Goal: Task Accomplishment & Management: Use online tool/utility

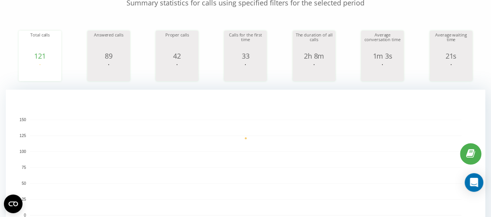
scroll to position [78, 0]
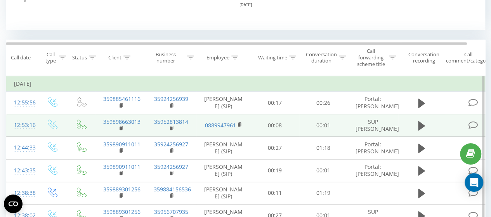
scroll to position [311, 0]
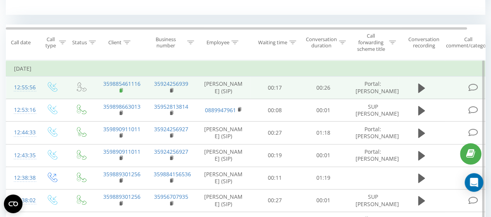
click at [120, 92] on rect at bounding box center [121, 90] width 2 height 3
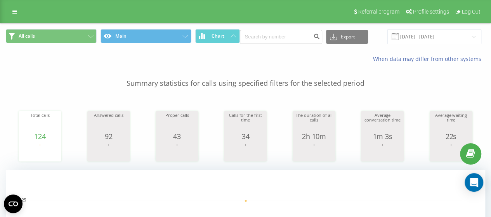
click at [43, 84] on p "Summary statistics for calls using specified filters for the selected period" at bounding box center [246, 76] width 480 height 26
click at [24, 80] on p "Summary statistics for calls using specified filters for the selected period" at bounding box center [246, 76] width 480 height 26
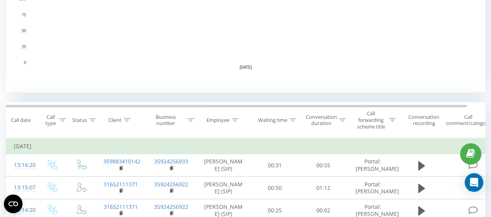
scroll to position [311, 0]
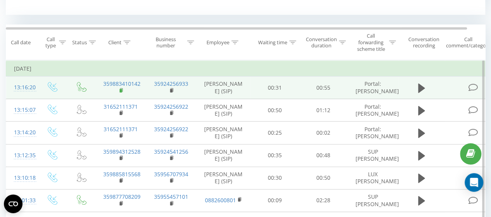
click at [122, 91] on icon at bounding box center [121, 89] width 3 height 3
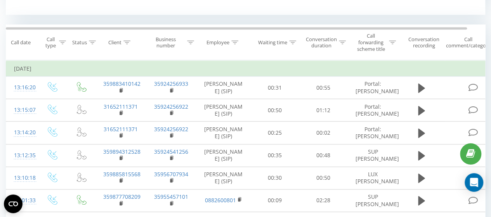
click at [230, 45] on th "Employee" at bounding box center [224, 42] width 54 height 35
click at [236, 40] on icon at bounding box center [235, 42] width 7 height 4
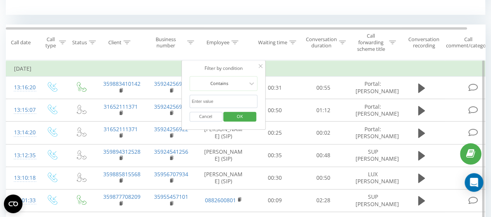
click at [225, 99] on input "text" at bounding box center [224, 102] width 68 height 14
type input "тоня"
click at [231, 115] on span "OK" at bounding box center [240, 116] width 22 height 12
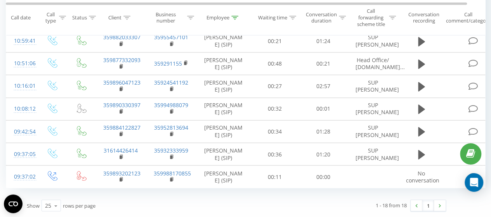
scroll to position [711, 0]
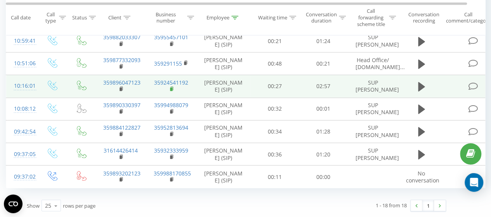
click at [172, 87] on rect at bounding box center [171, 88] width 2 height 3
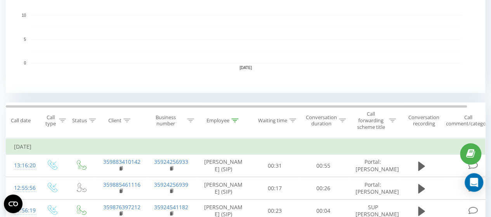
scroll to position [245, 0]
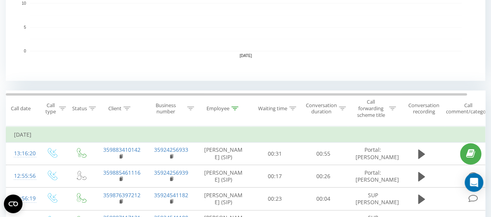
click at [235, 110] on div at bounding box center [235, 108] width 7 height 7
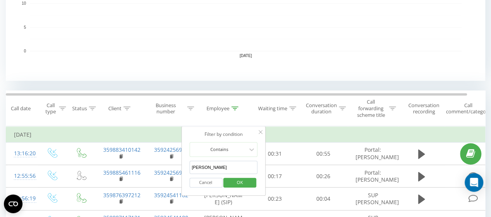
click at [217, 166] on input "тоня" at bounding box center [224, 168] width 68 height 14
click at [233, 181] on span "OK" at bounding box center [240, 182] width 22 height 12
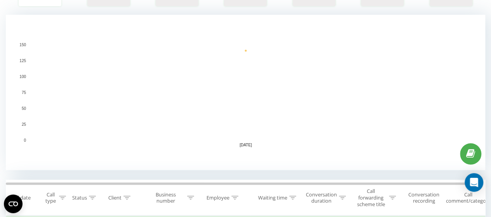
scroll to position [233, 0]
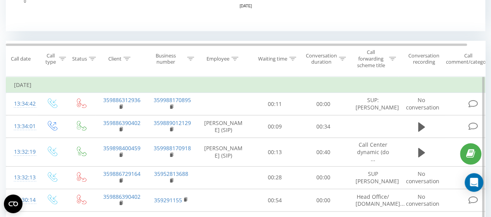
scroll to position [311, 0]
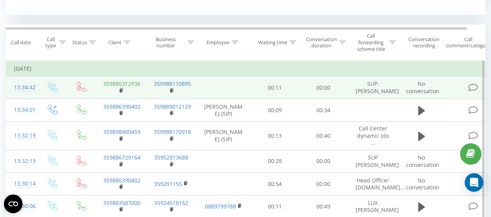
click at [136, 87] on link "359886312936" at bounding box center [121, 83] width 37 height 7
click at [120, 92] on rect at bounding box center [121, 90] width 2 height 3
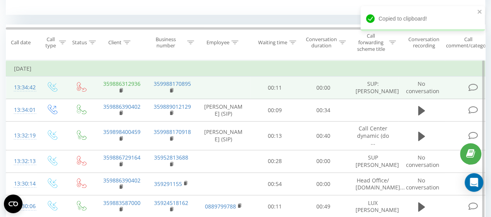
click at [120, 84] on link "359886312936" at bounding box center [121, 83] width 37 height 7
click at [122, 90] on icon at bounding box center [122, 90] width 4 height 5
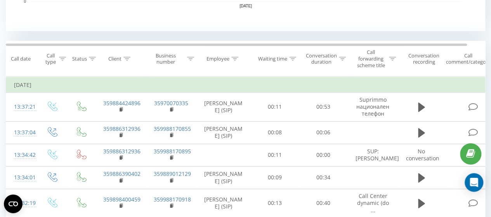
scroll to position [311, 0]
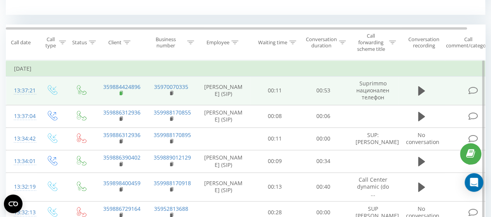
click at [120, 92] on rect at bounding box center [121, 93] width 2 height 3
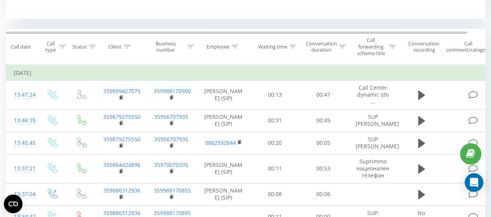
scroll to position [311, 0]
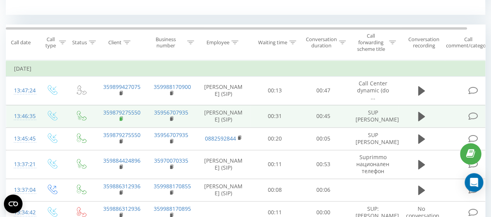
click at [120, 121] on rect at bounding box center [121, 118] width 2 height 3
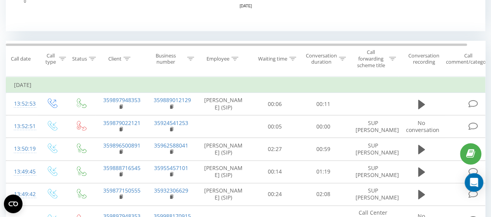
scroll to position [311, 0]
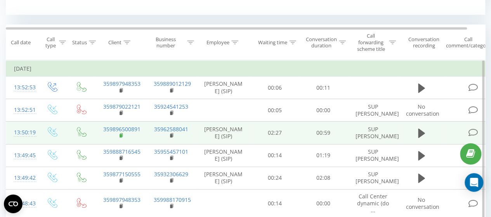
click at [122, 138] on rect at bounding box center [121, 135] width 2 height 3
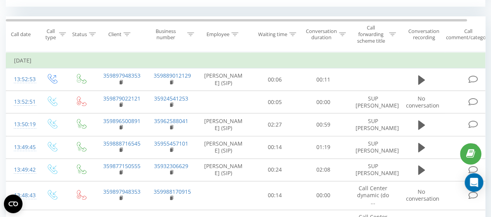
scroll to position [389, 0]
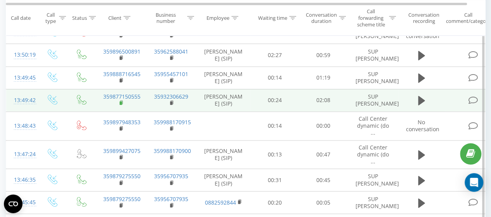
click at [120, 105] on rect at bounding box center [121, 102] width 2 height 3
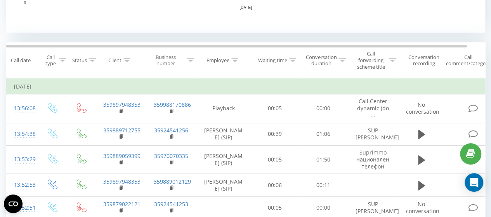
scroll to position [311, 0]
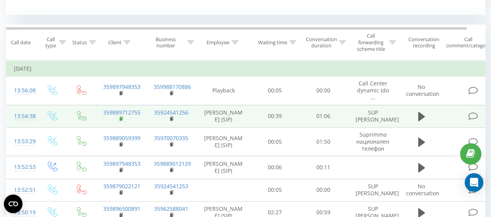
click at [122, 121] on icon at bounding box center [122, 118] width 4 height 5
